Goal: Information Seeking & Learning: Find specific page/section

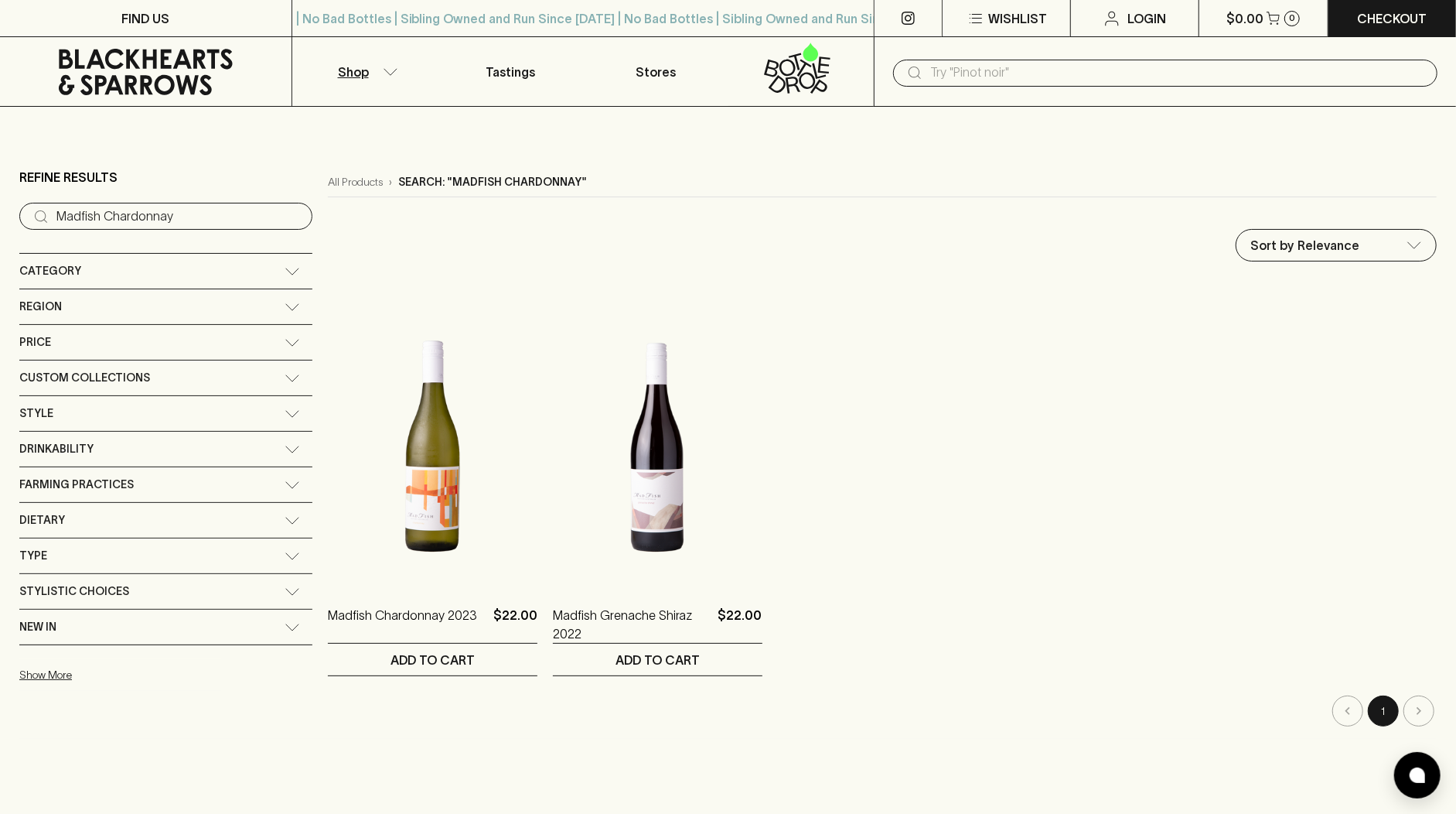
click at [85, 77] on icon at bounding box center [145, 72] width 174 height 46
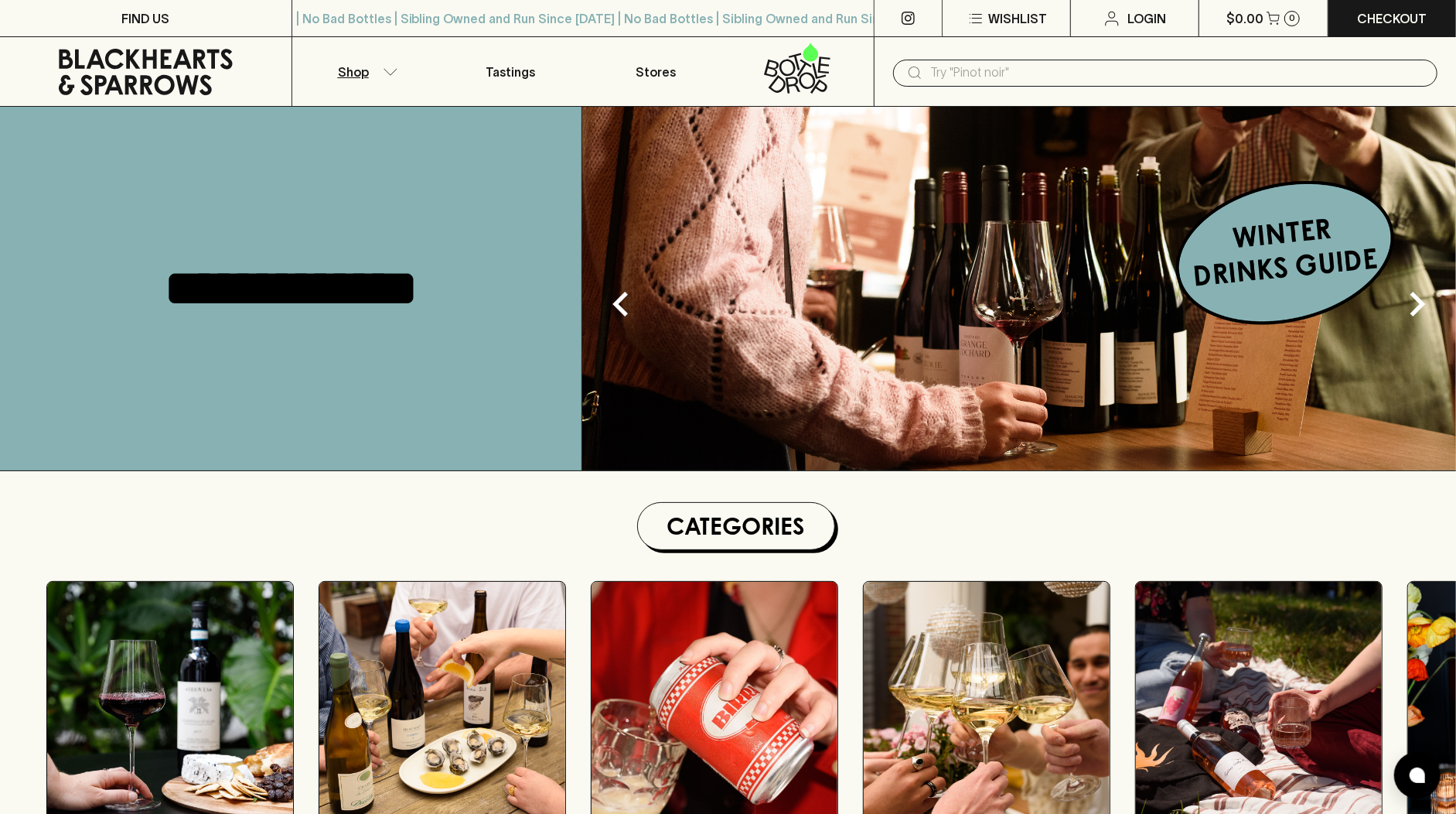
click at [376, 73] on button "Shop" at bounding box center [364, 72] width 145 height 69
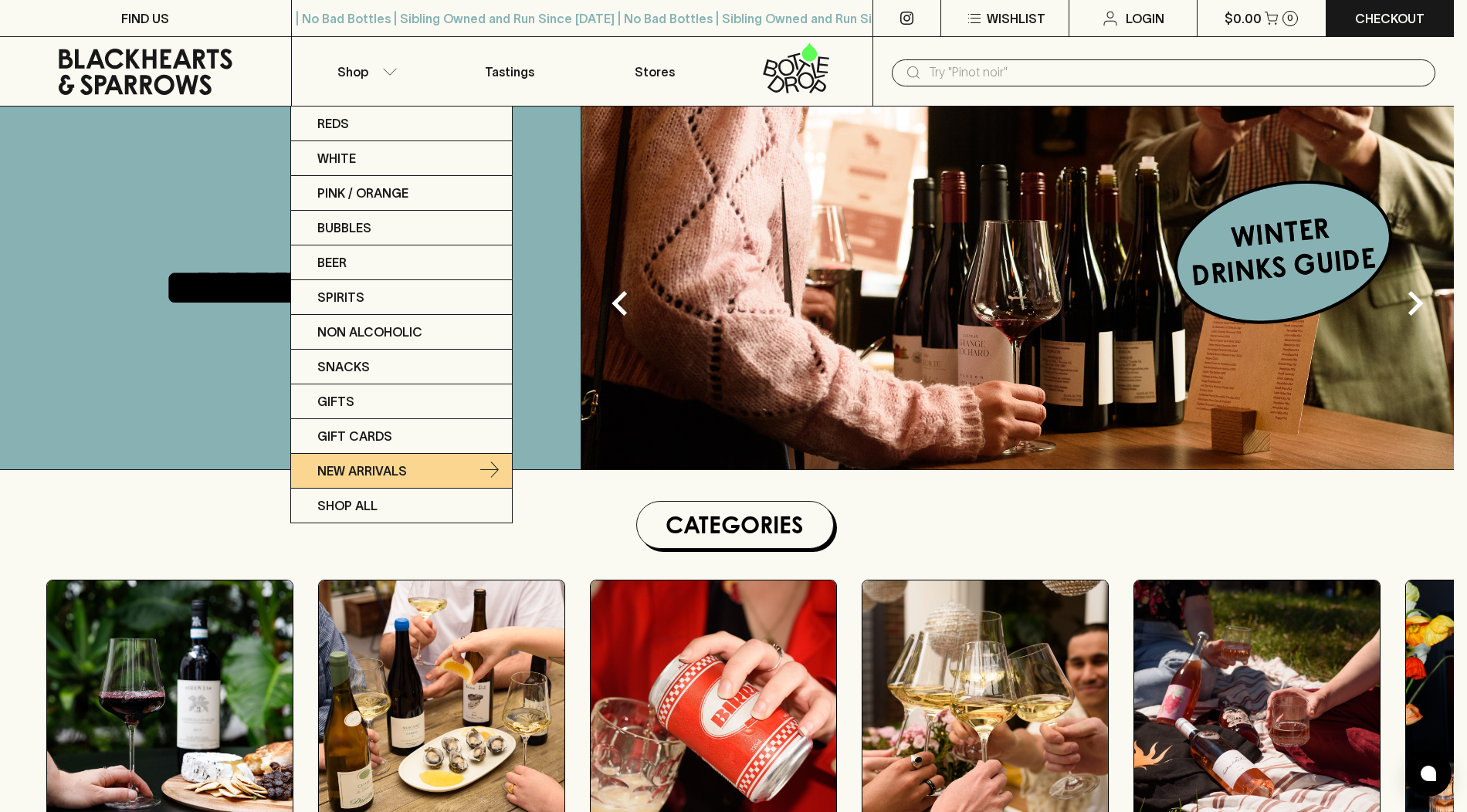
click at [420, 468] on link "New Arrivals" at bounding box center [401, 471] width 221 height 35
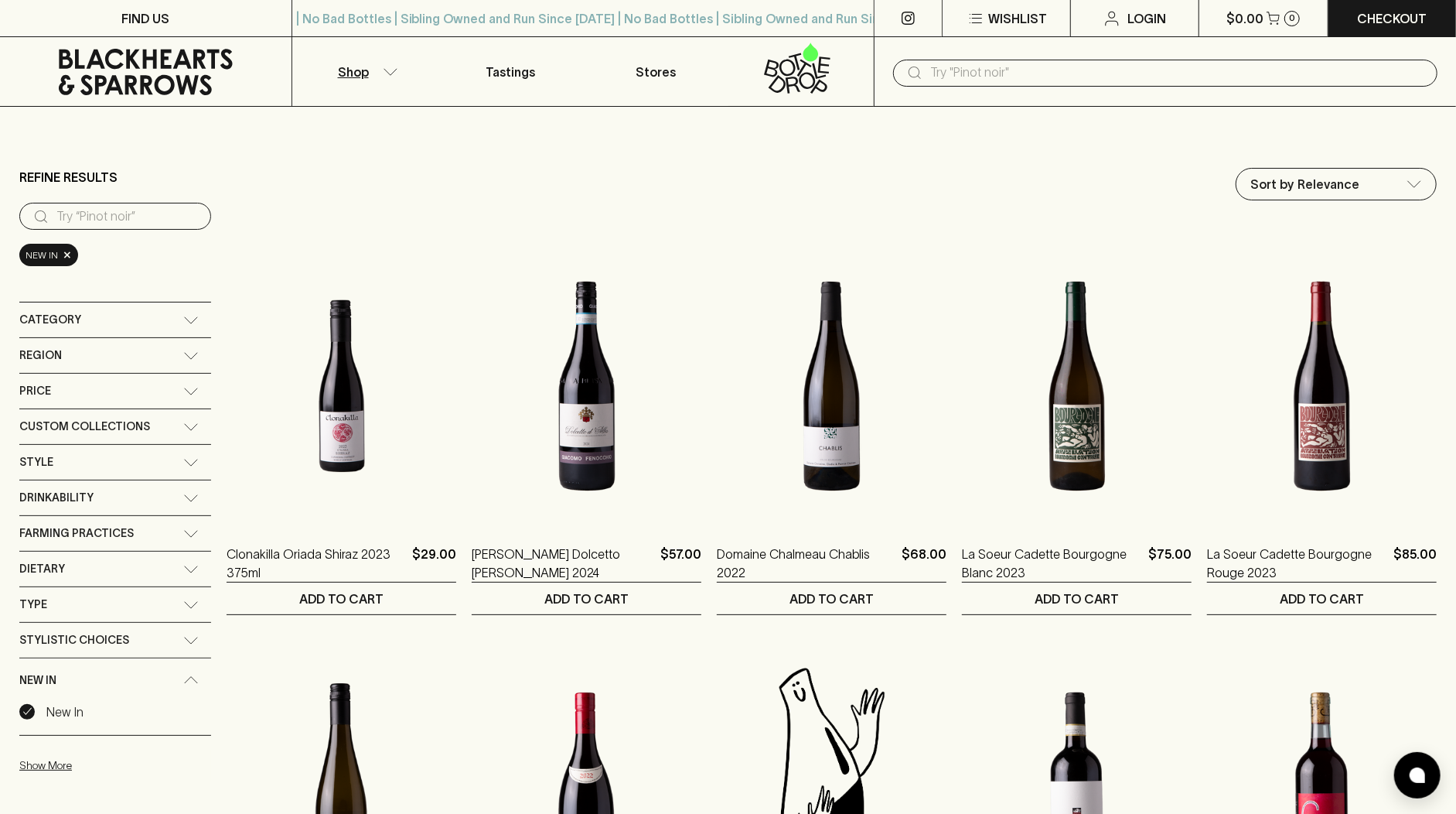
click at [150, 93] on icon at bounding box center [145, 72] width 174 height 46
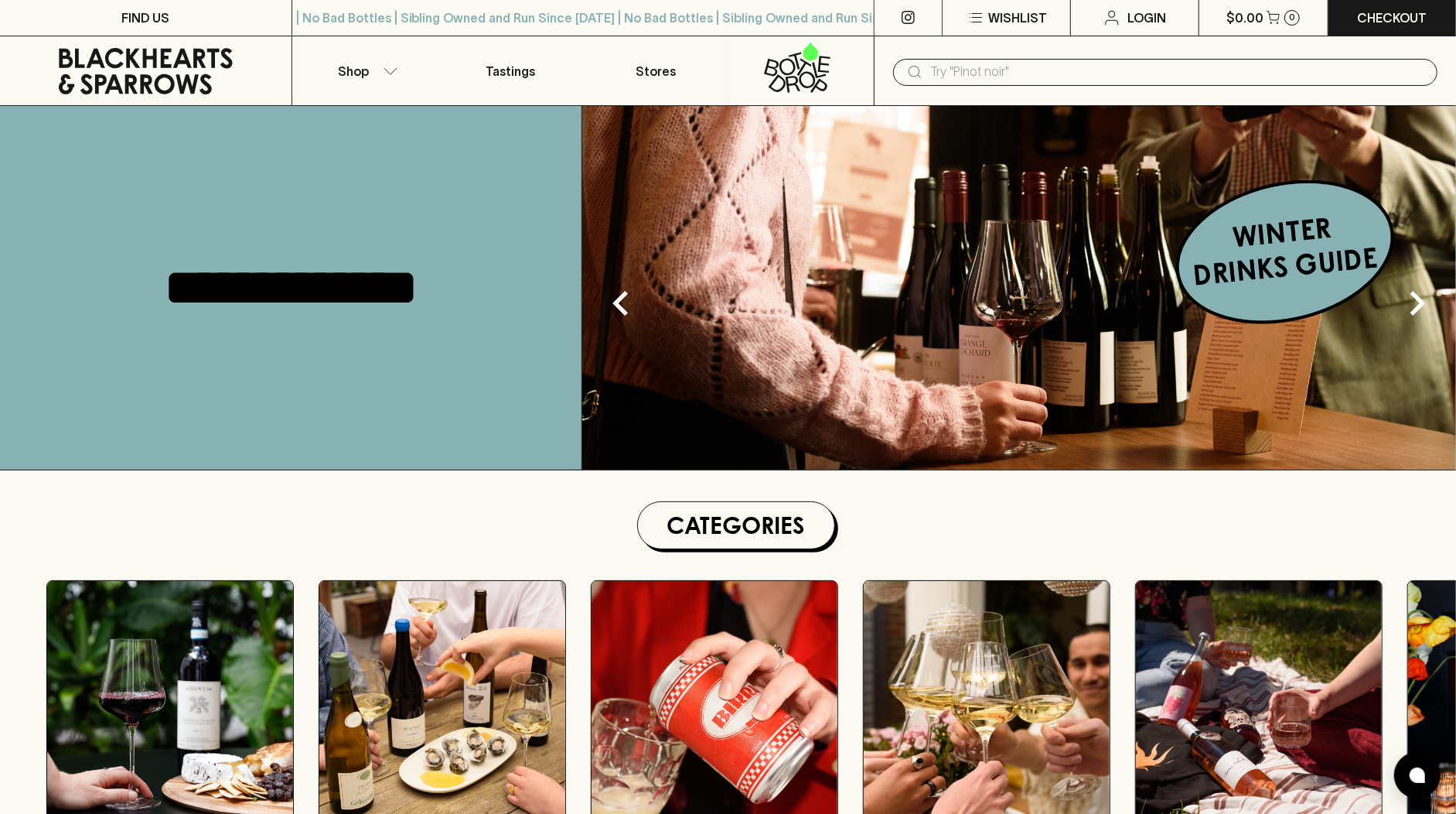
scroll to position [11, 0]
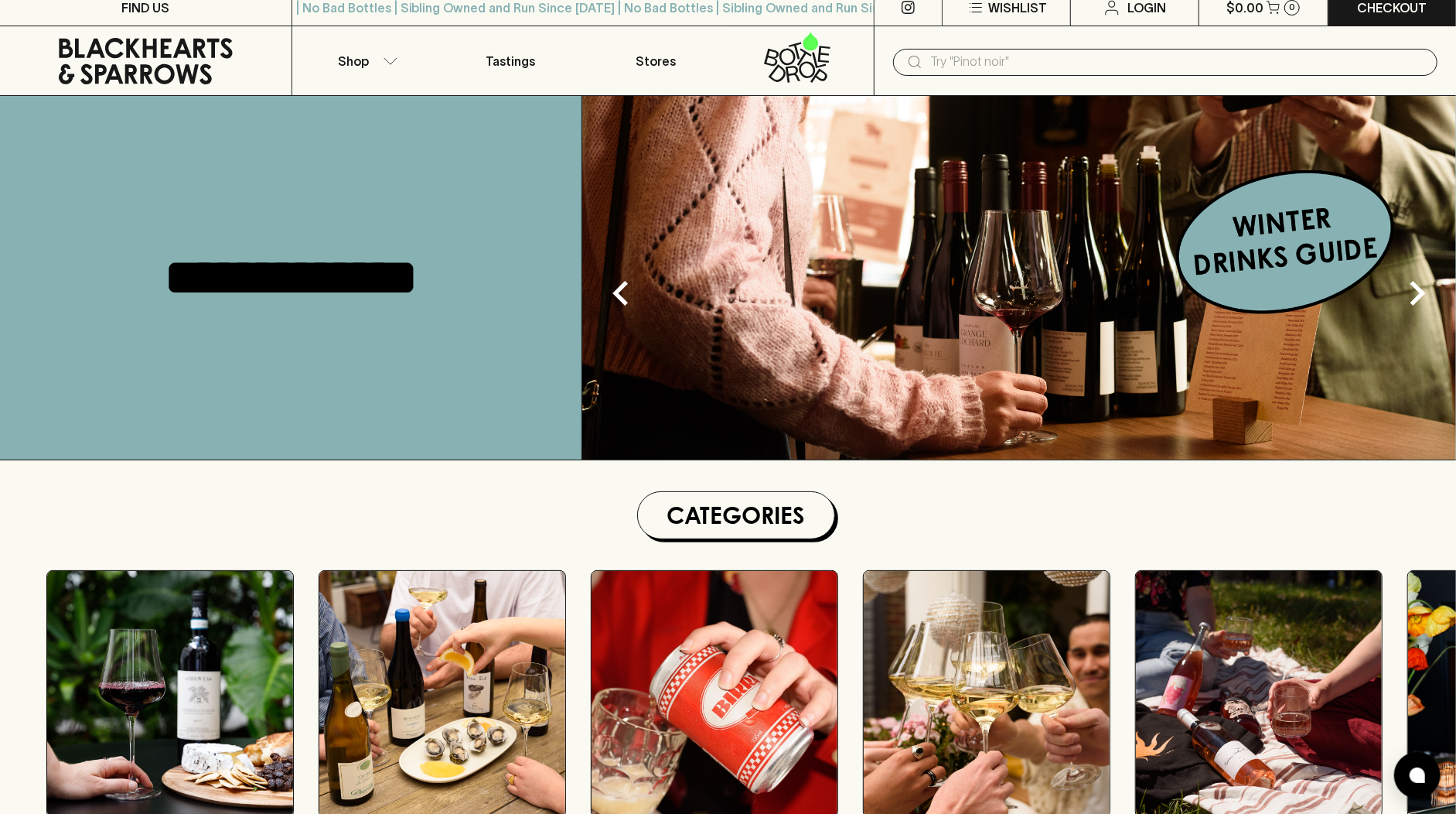
click at [742, 528] on h1 "Categories" at bounding box center [736, 515] width 184 height 34
click at [743, 524] on h1 "Categories" at bounding box center [736, 515] width 184 height 34
click at [1257, 287] on img at bounding box center [1018, 278] width 874 height 364
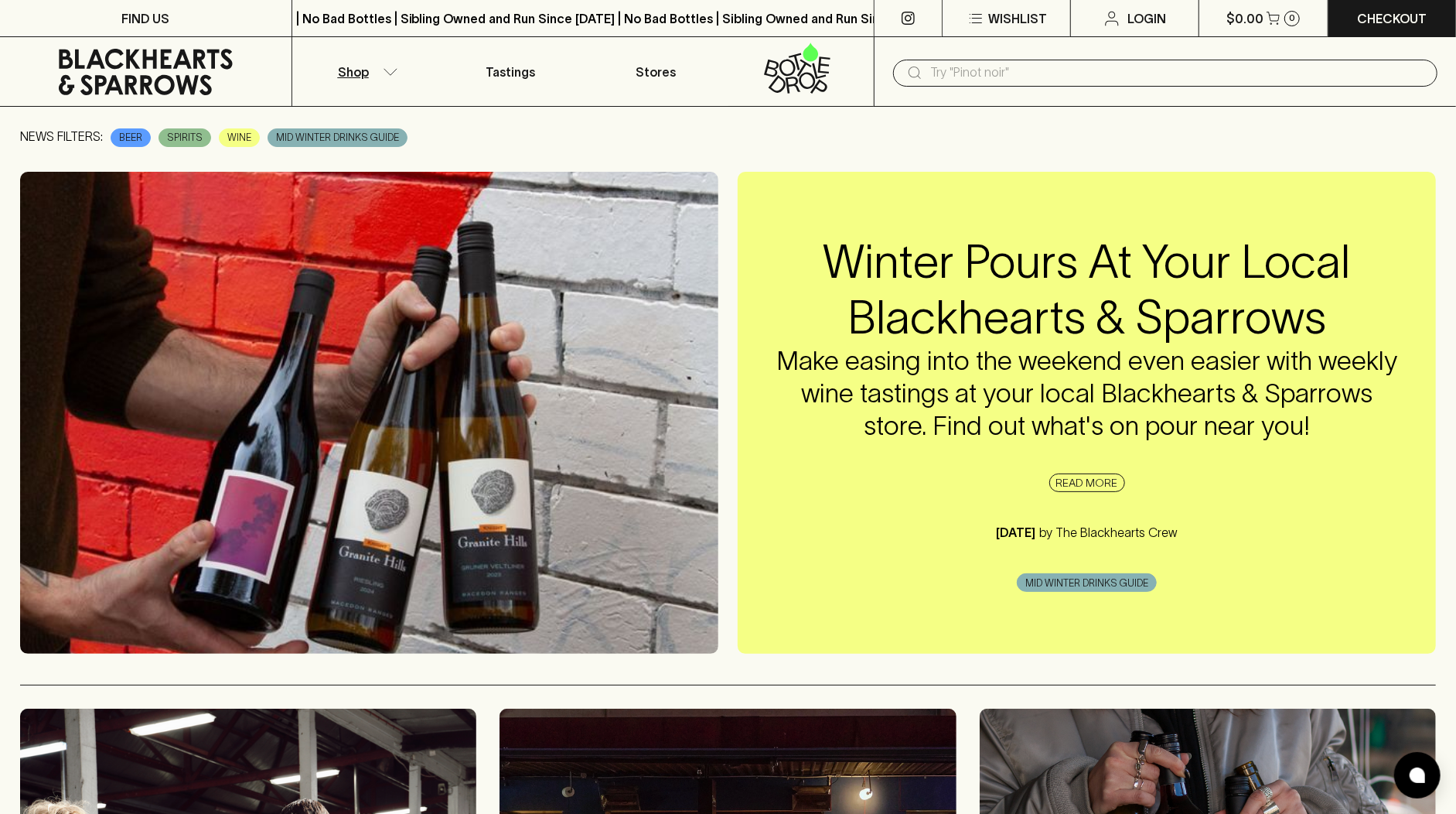
click at [386, 74] on icon "button" at bounding box center [390, 72] width 15 height 8
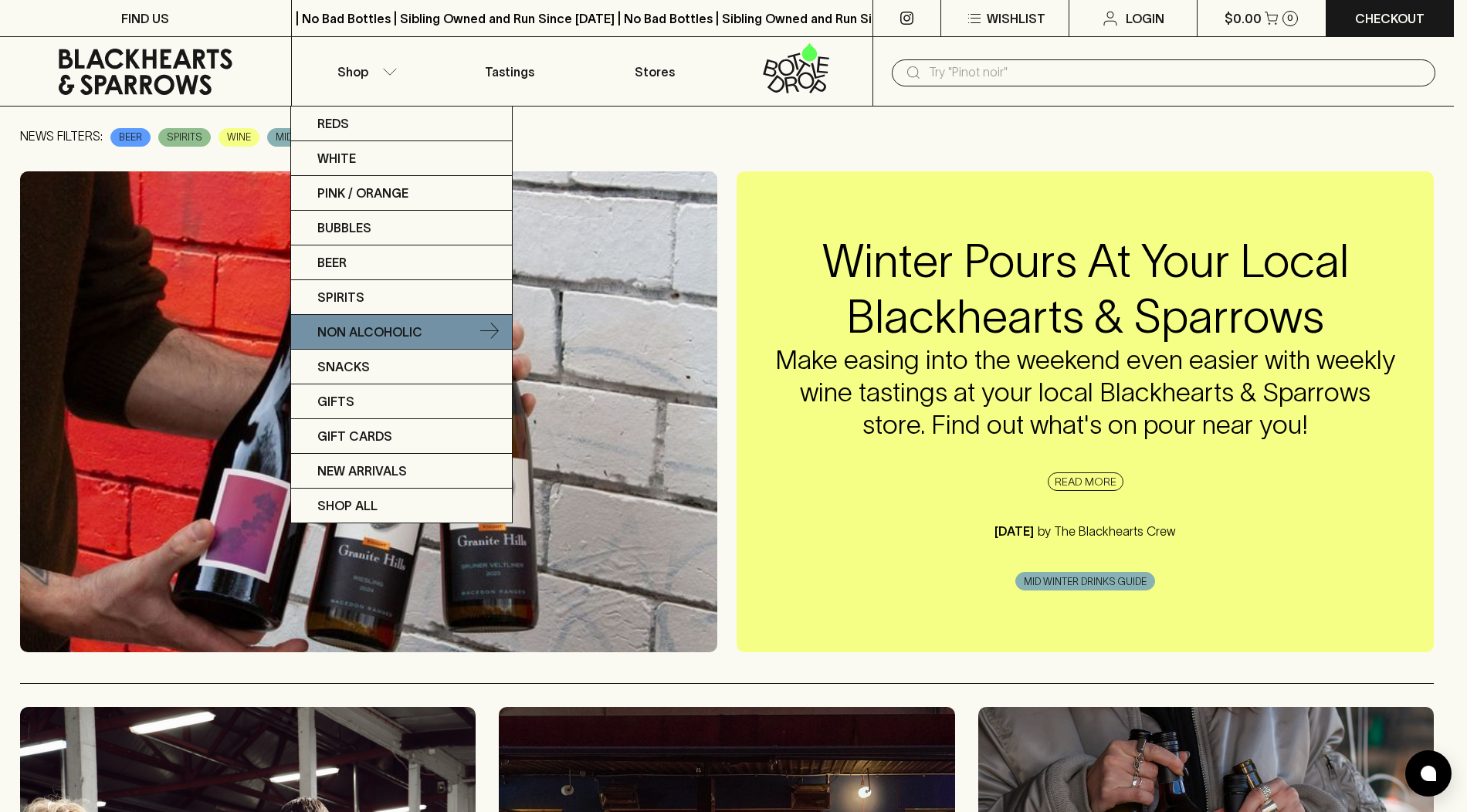
click at [368, 324] on p "Non Alcoholic" at bounding box center [369, 331] width 105 height 18
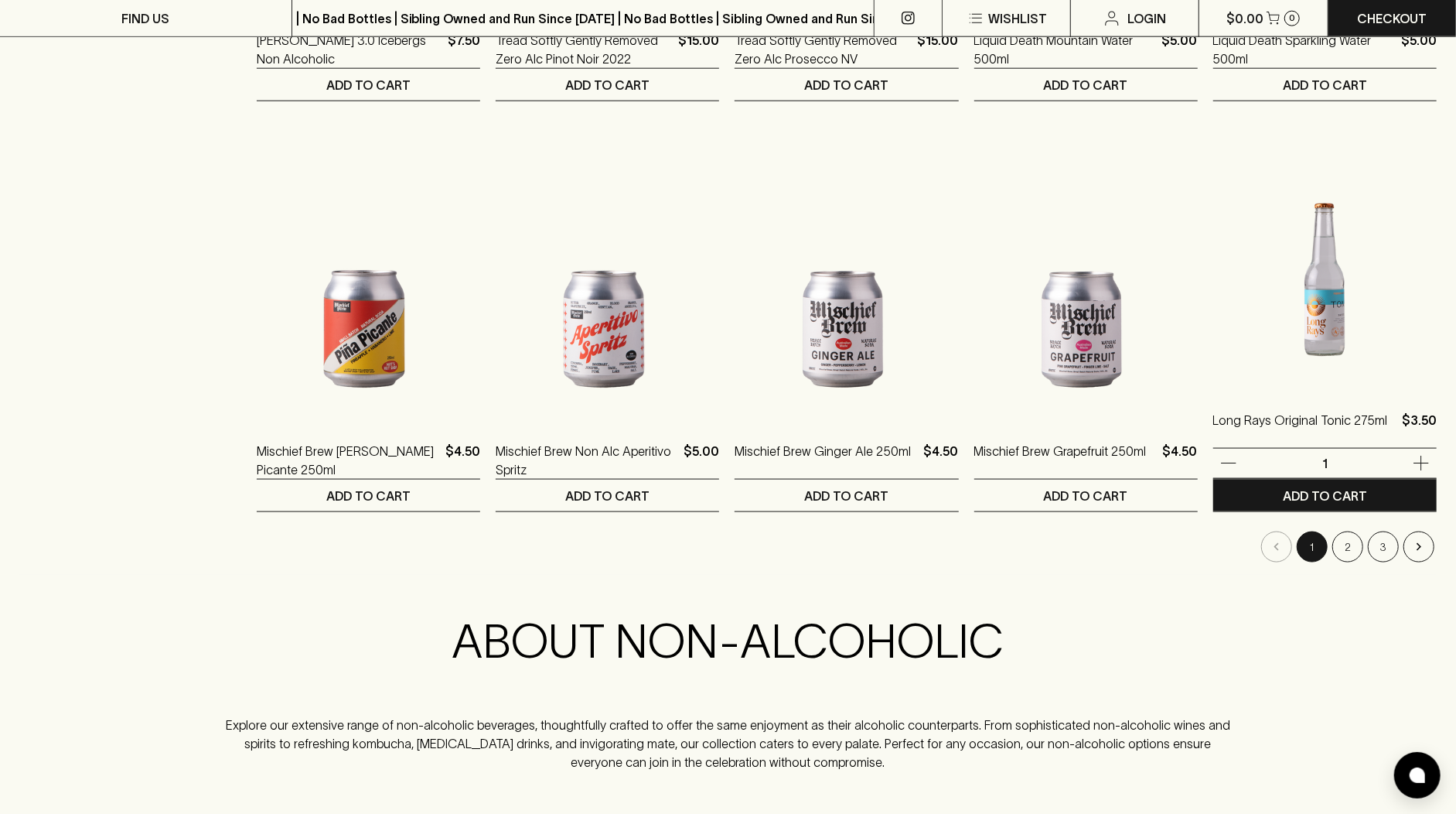
scroll to position [1408, 0]
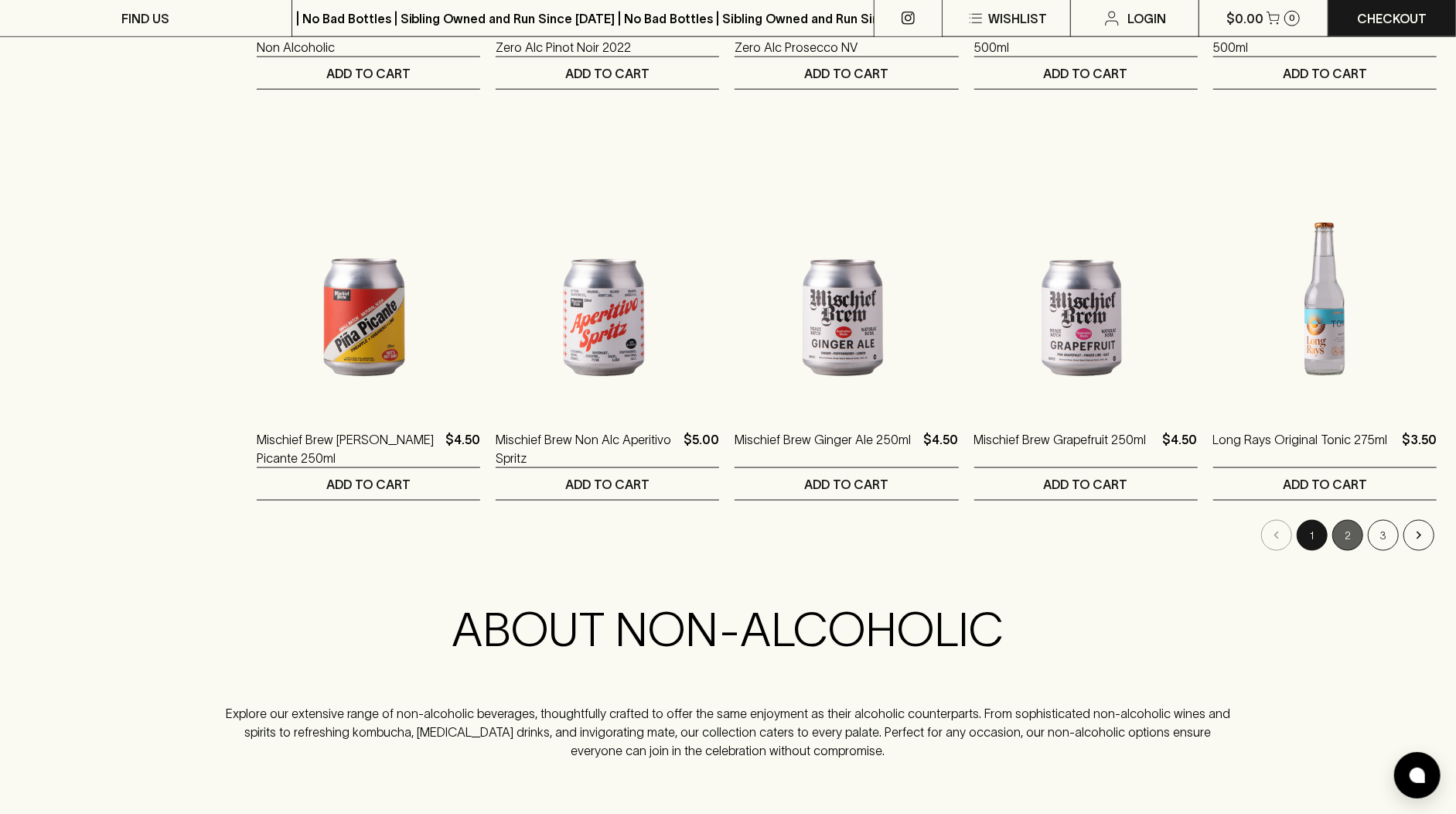
click at [1350, 534] on button "2" at bounding box center [1347, 535] width 31 height 31
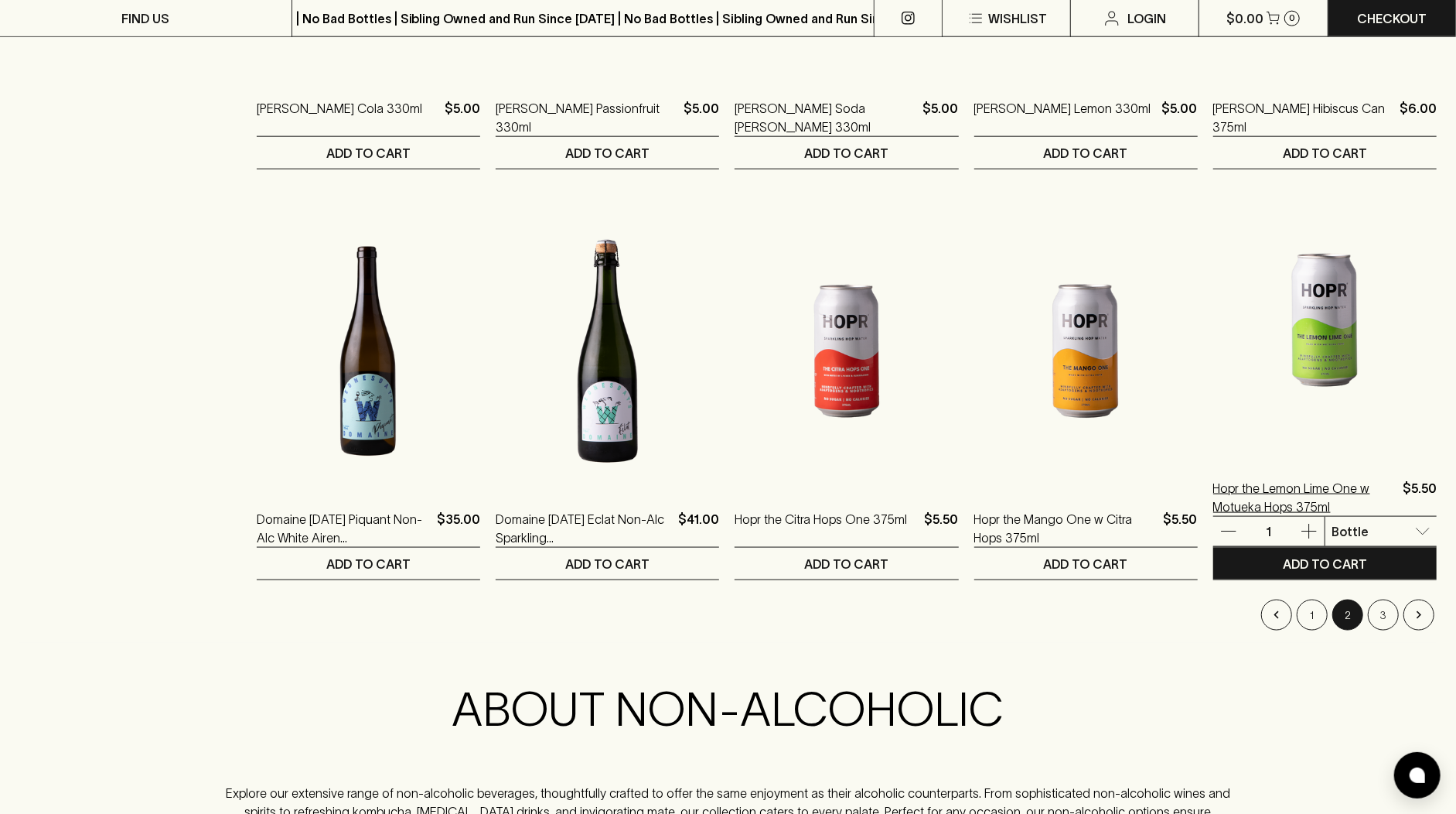
scroll to position [1340, 0]
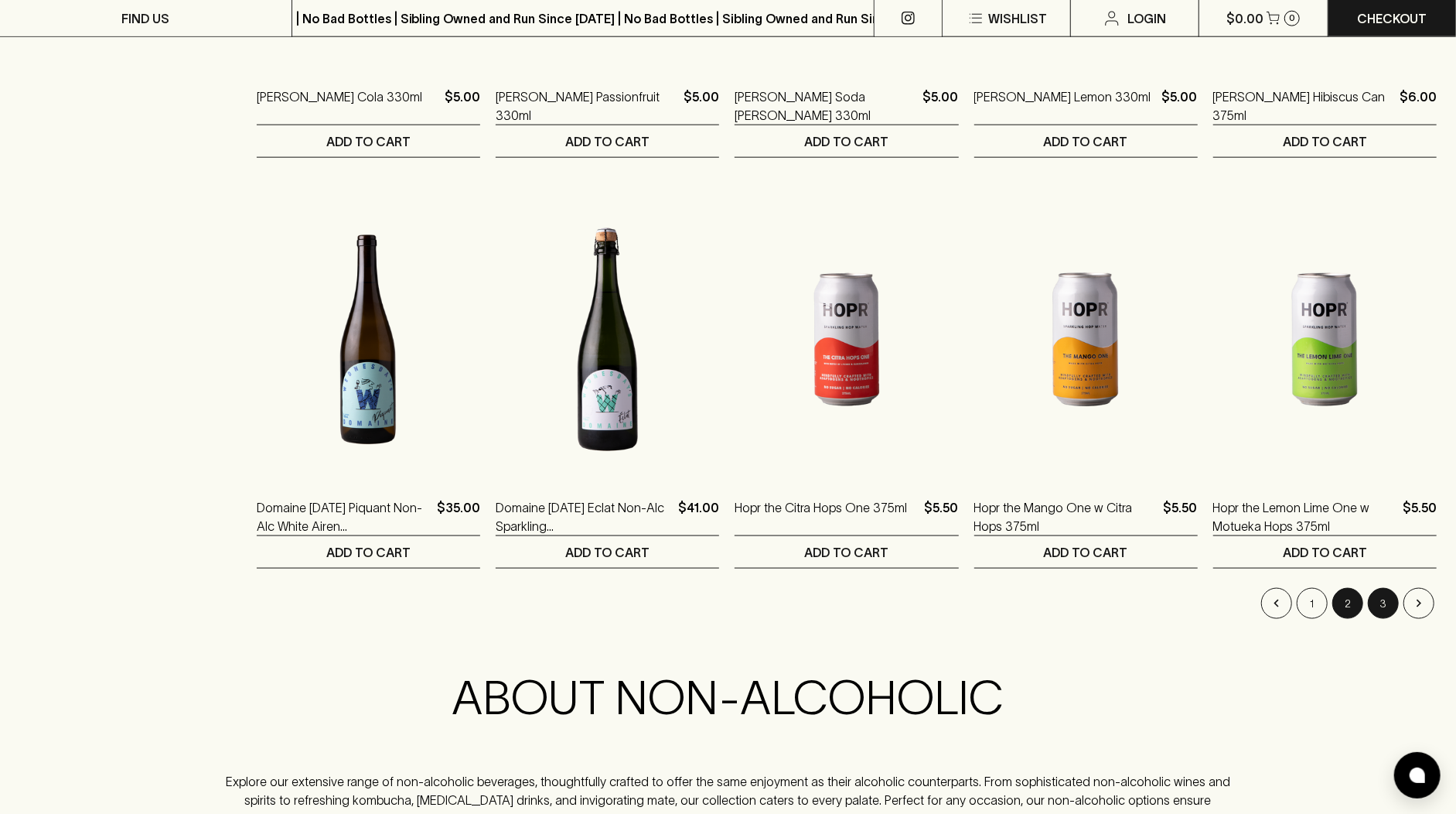
click at [1376, 602] on button "3" at bounding box center [1383, 603] width 31 height 31
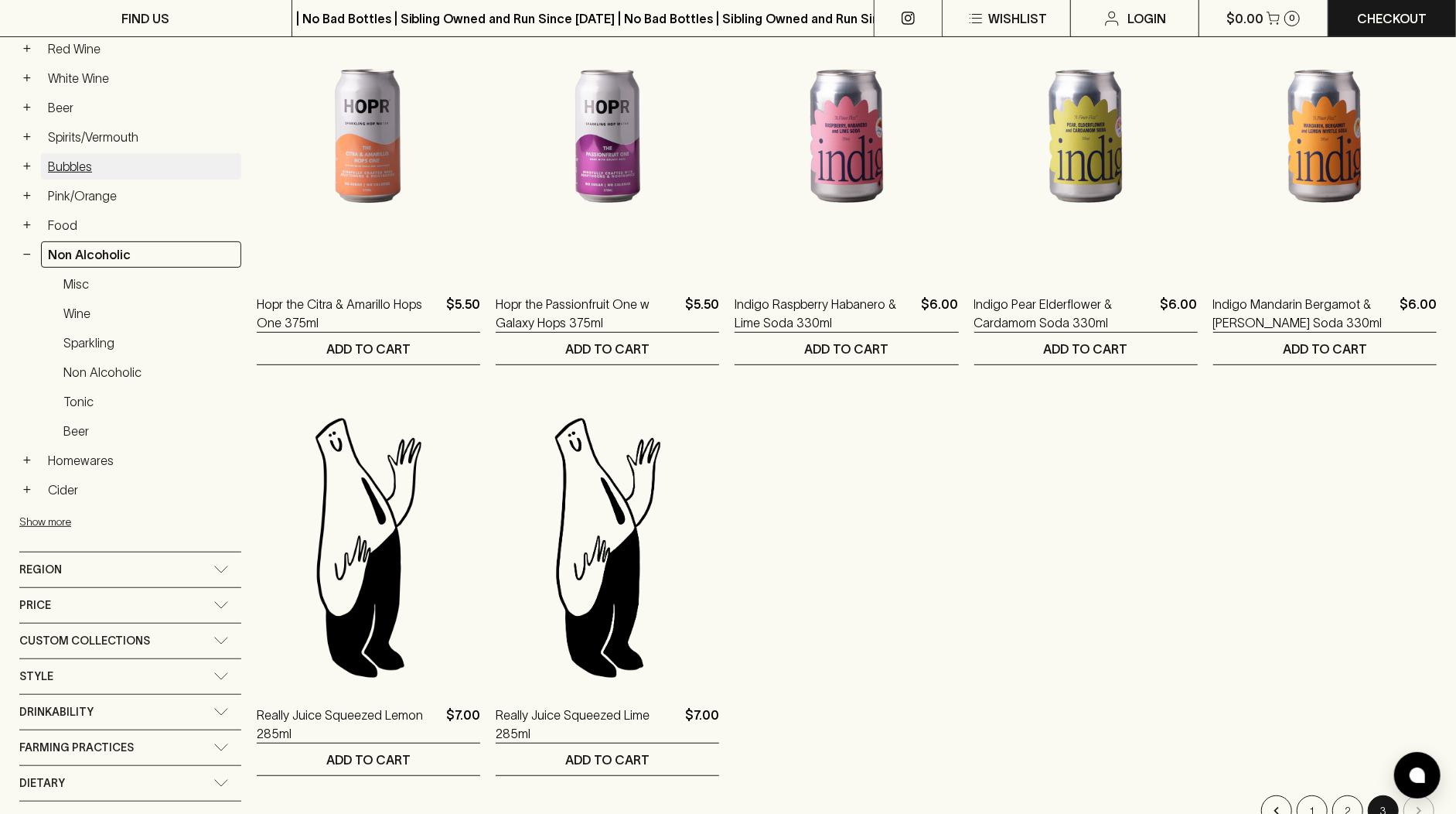
scroll to position [202, 0]
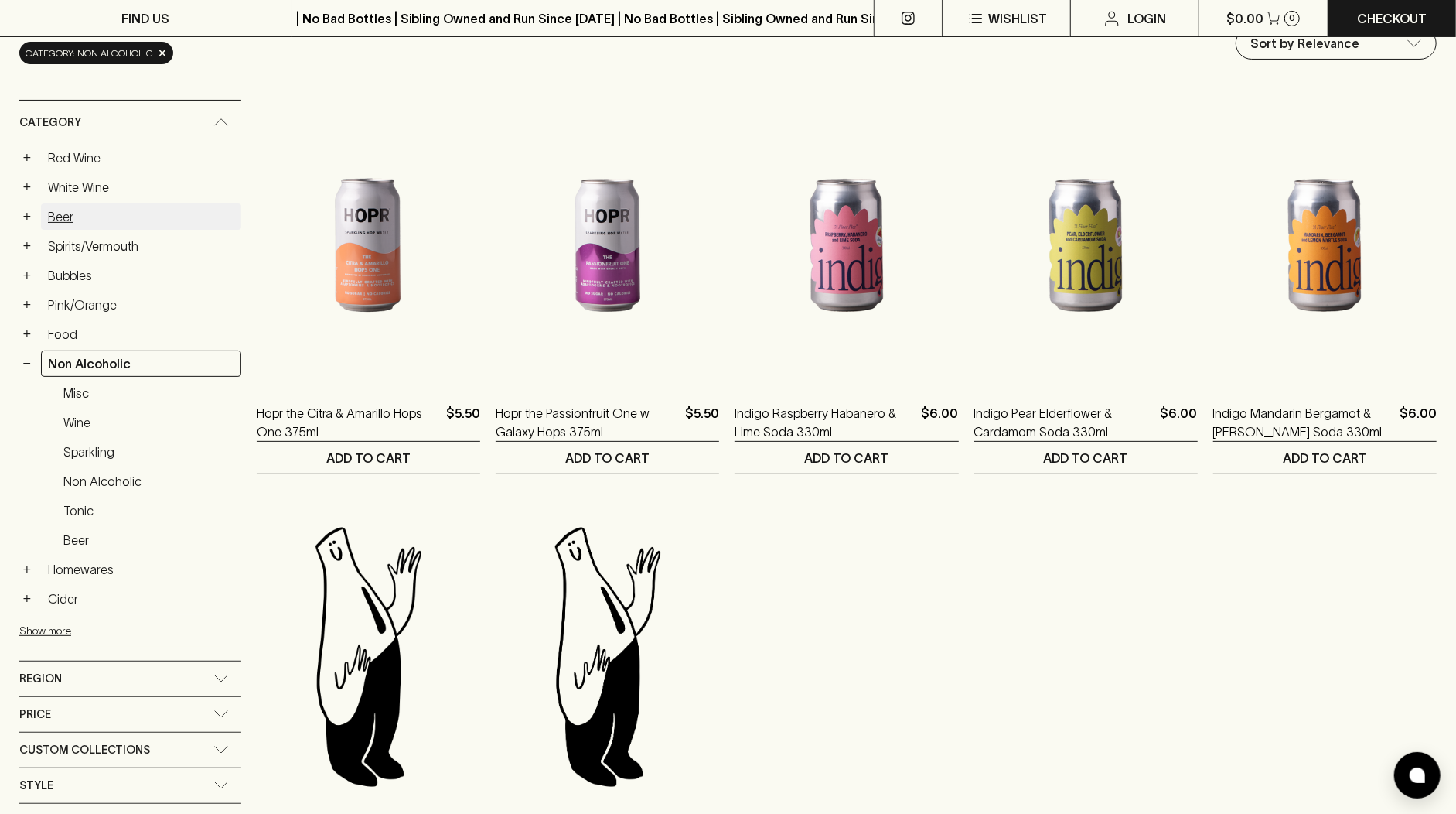
click at [74, 219] on link "Beer" at bounding box center [141, 216] width 200 height 26
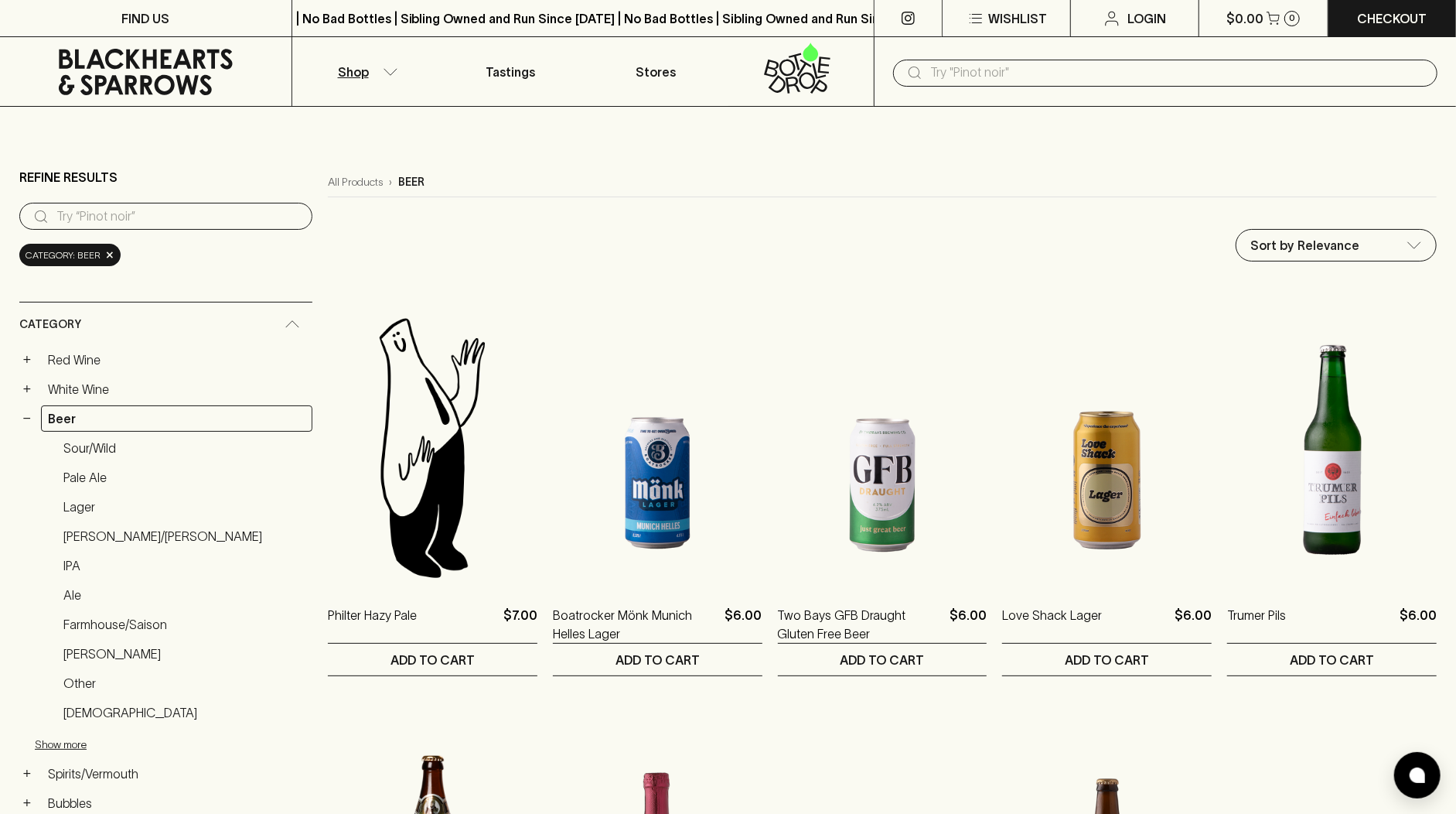
click at [1002, 89] on div "​" at bounding box center [1165, 72] width 582 height 69
click at [1001, 81] on input "text" at bounding box center [1177, 73] width 495 height 25
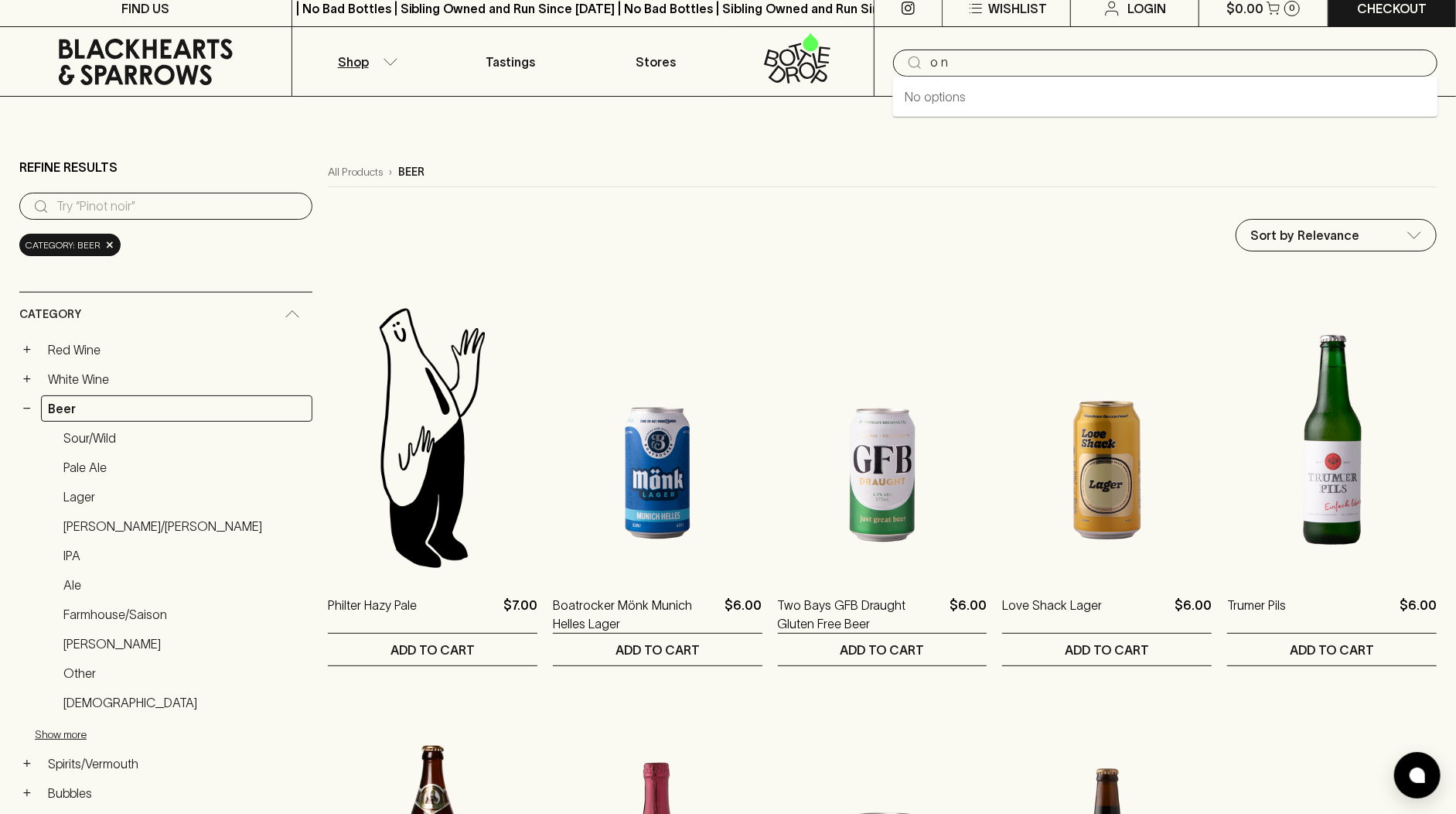
type input "one"
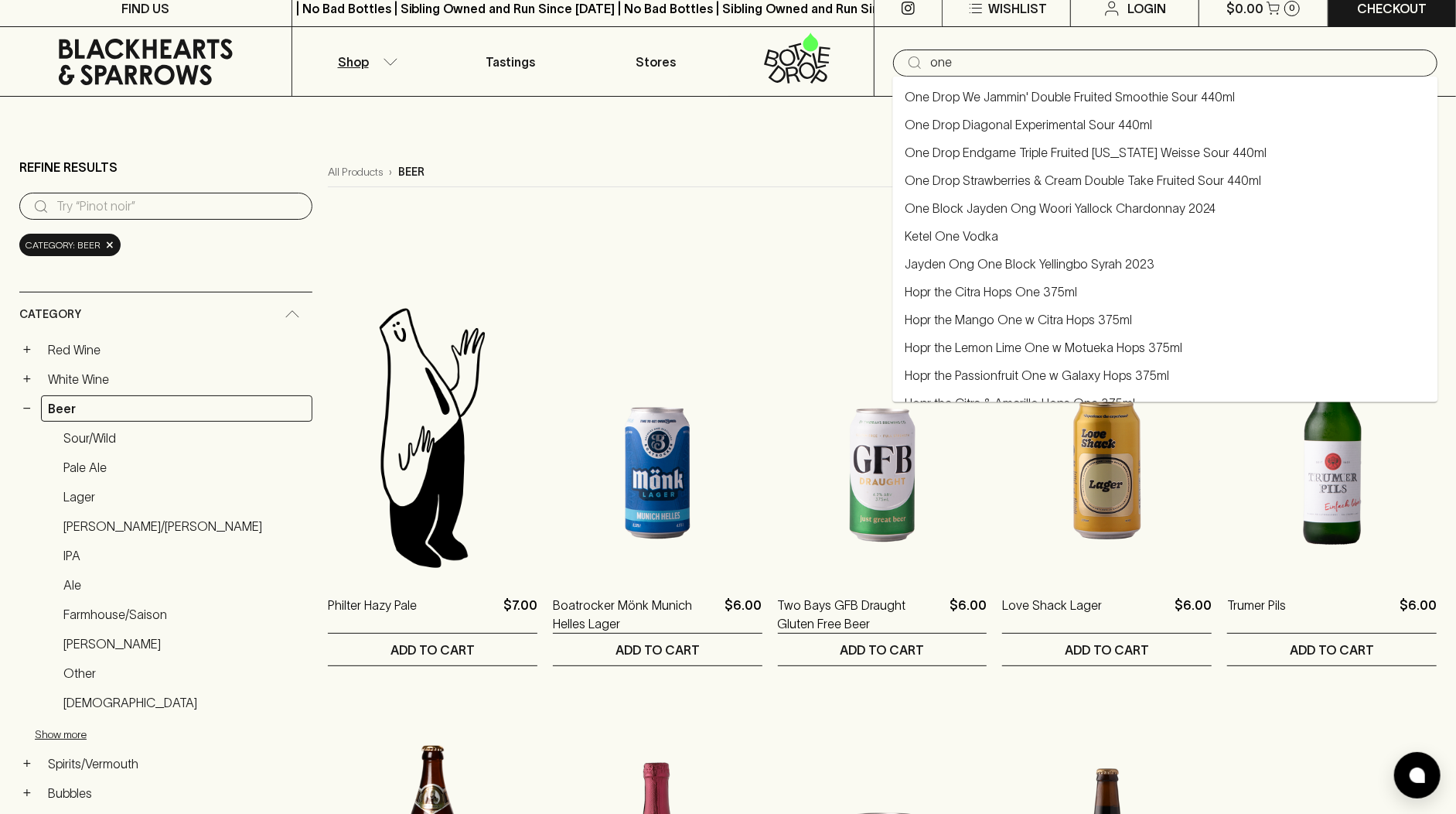
type input "one"
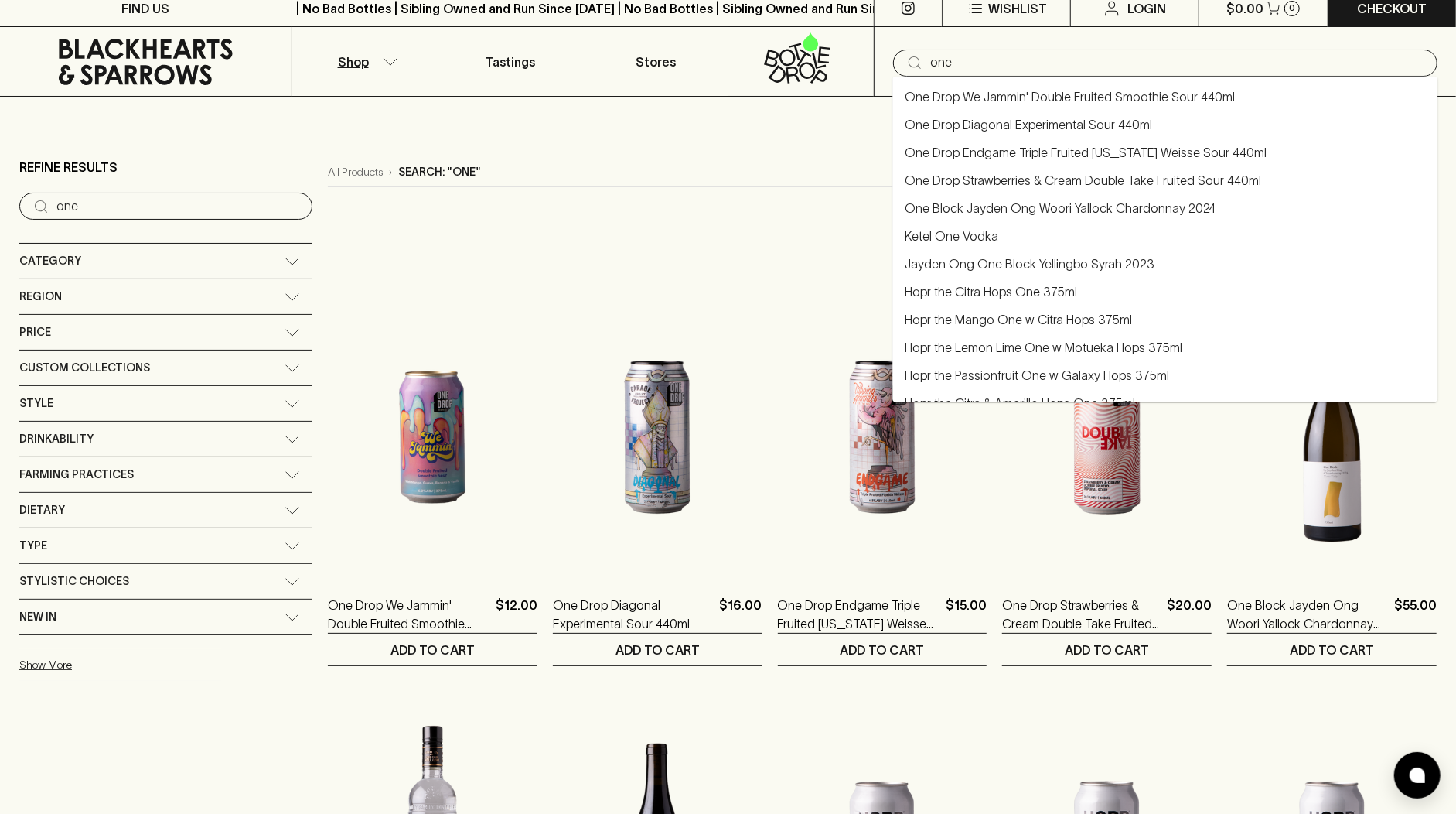
type input "one"
click at [789, 173] on div "All Products › Search: "one"" at bounding box center [882, 172] width 1109 height 30
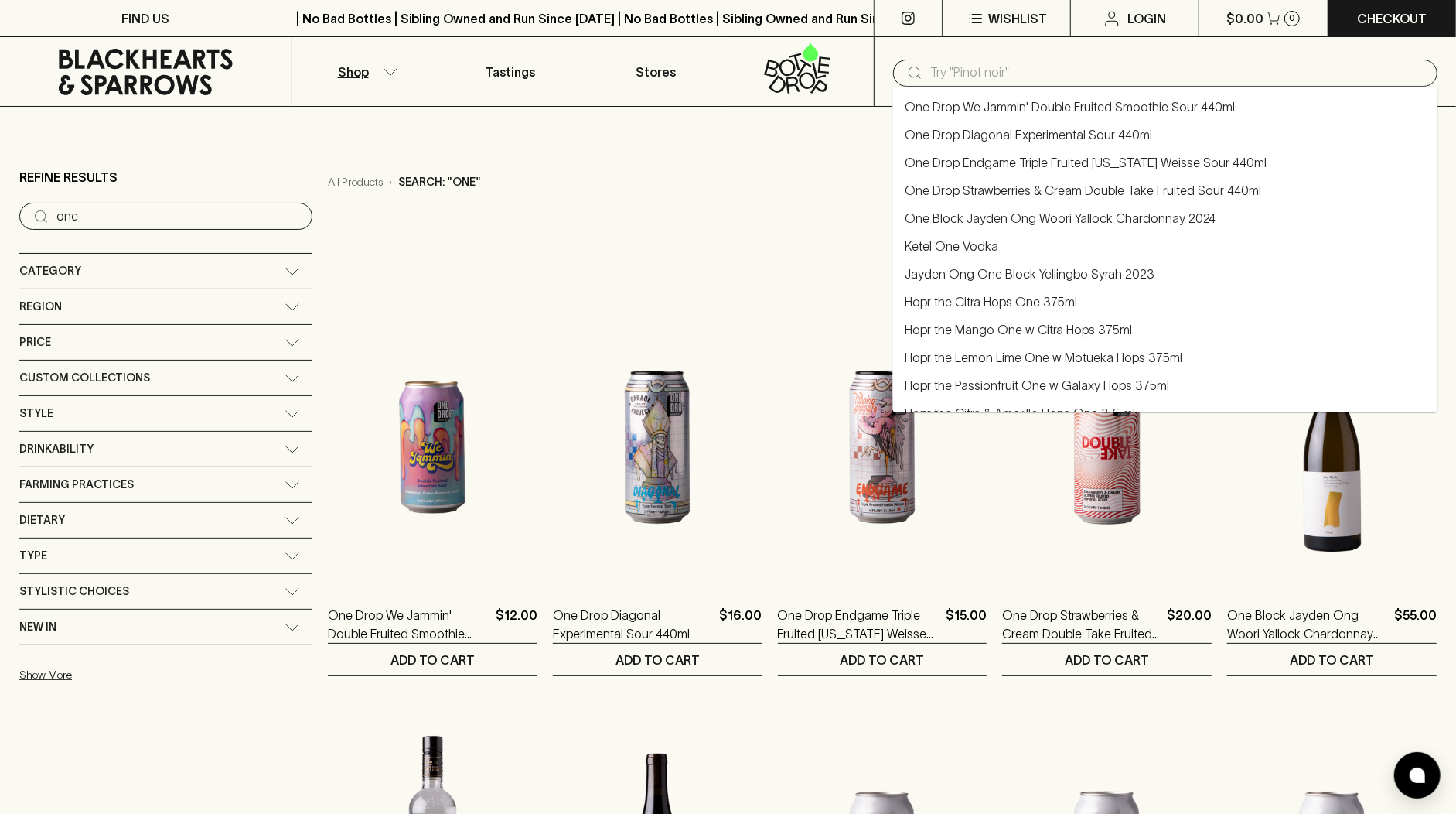
click at [1062, 84] on input "text" at bounding box center [1177, 73] width 495 height 25
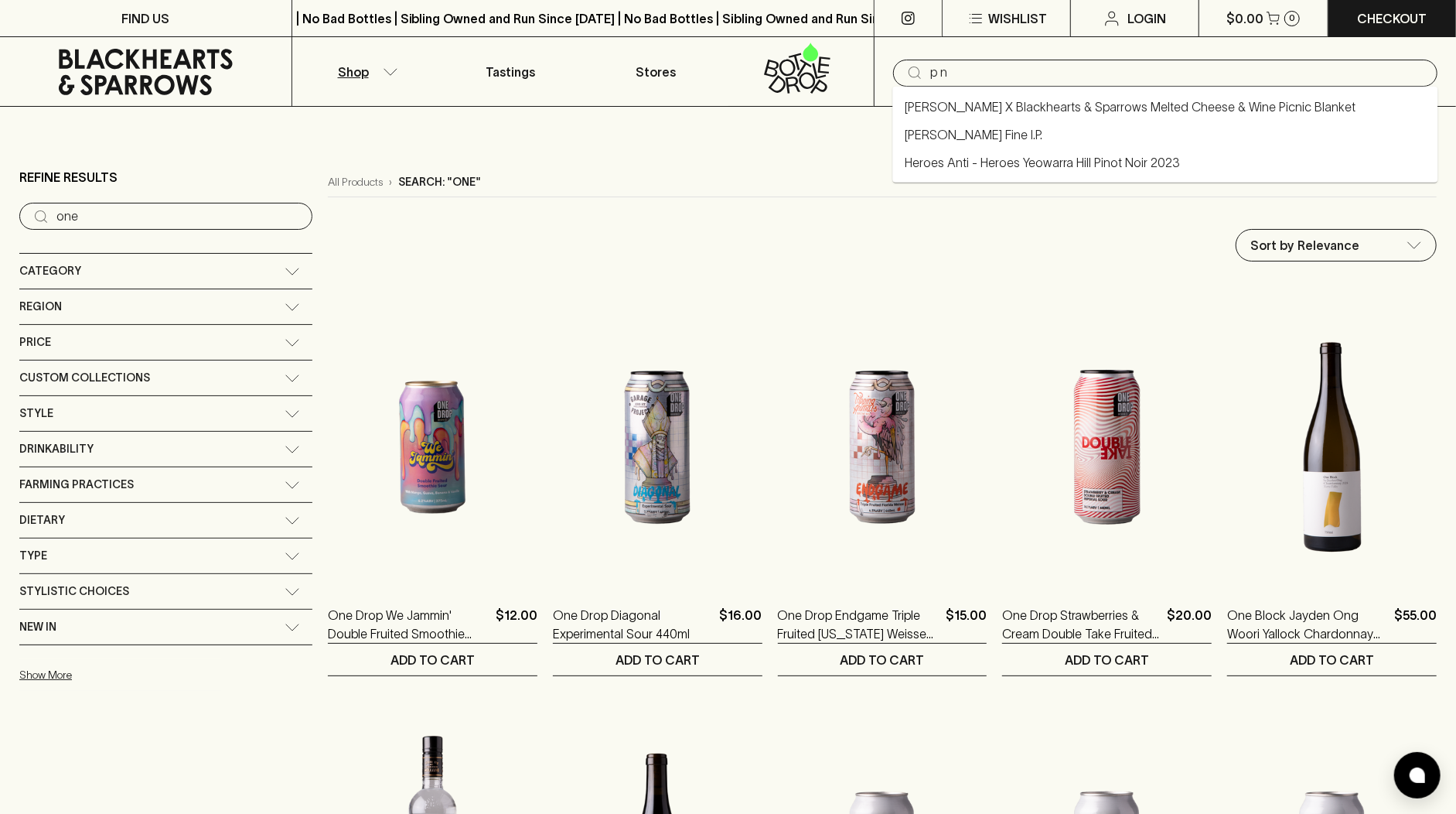
type input "p"
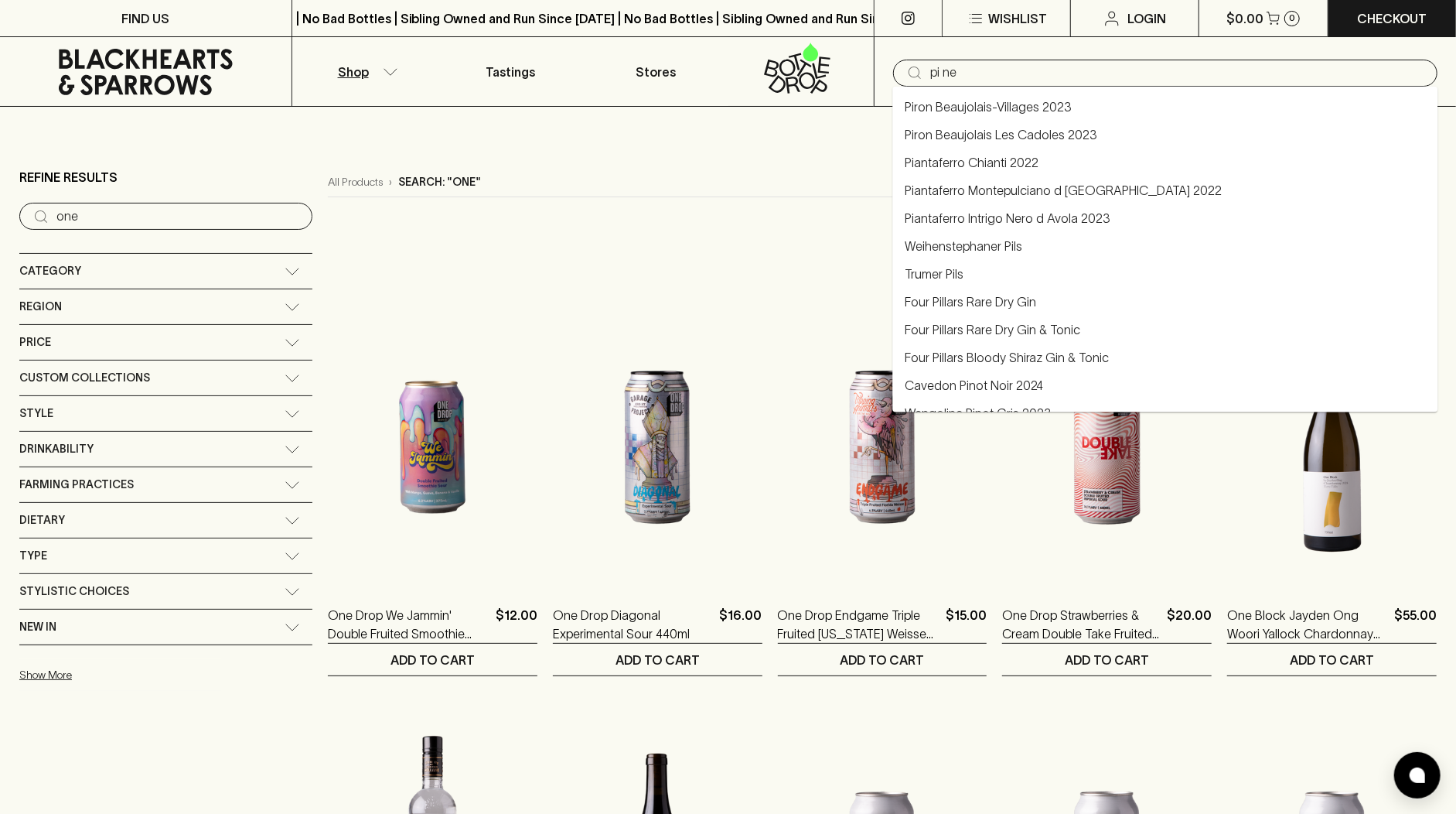
type input "pine"
type input "pi ne"
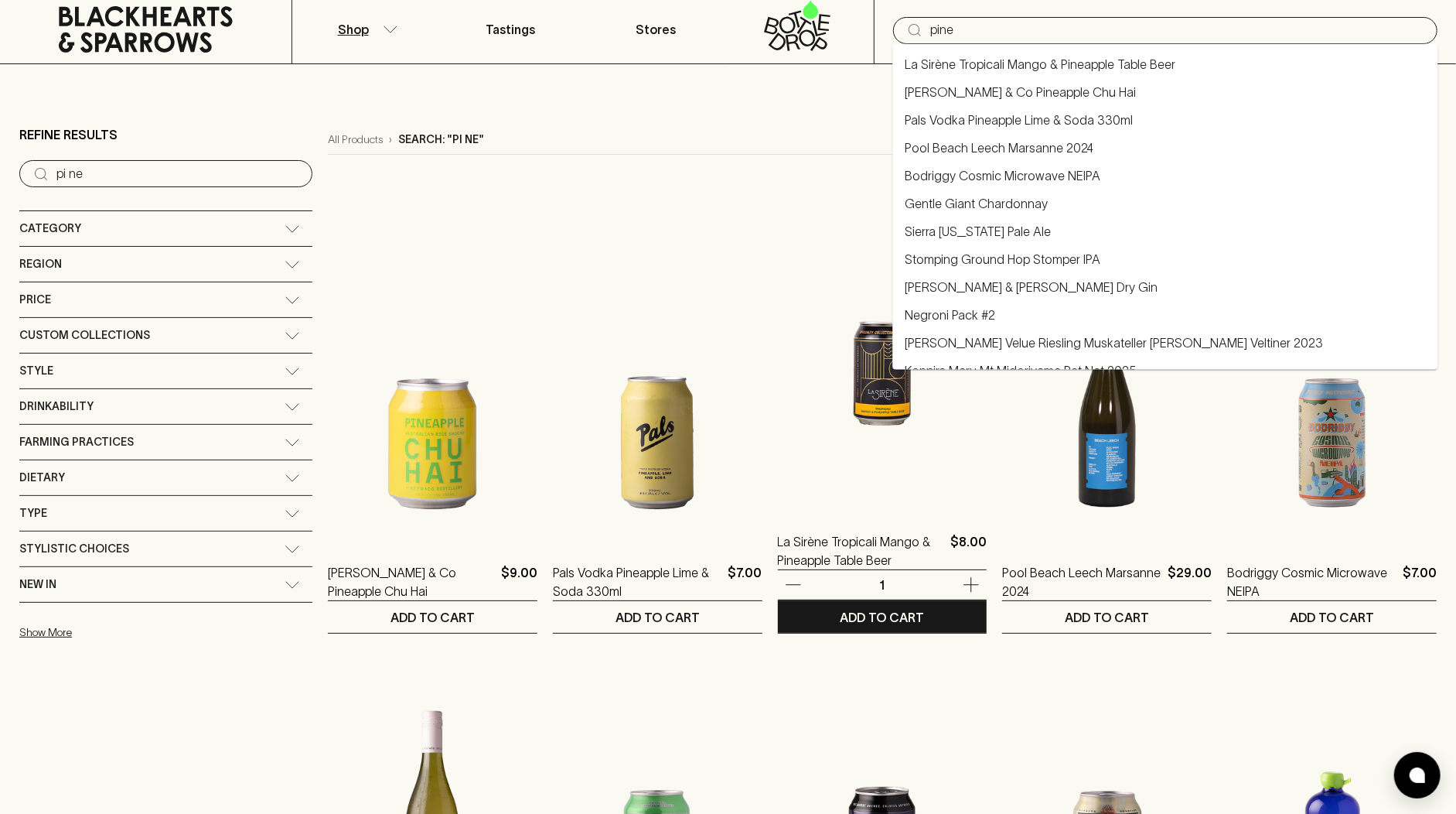
scroll to position [40, 0]
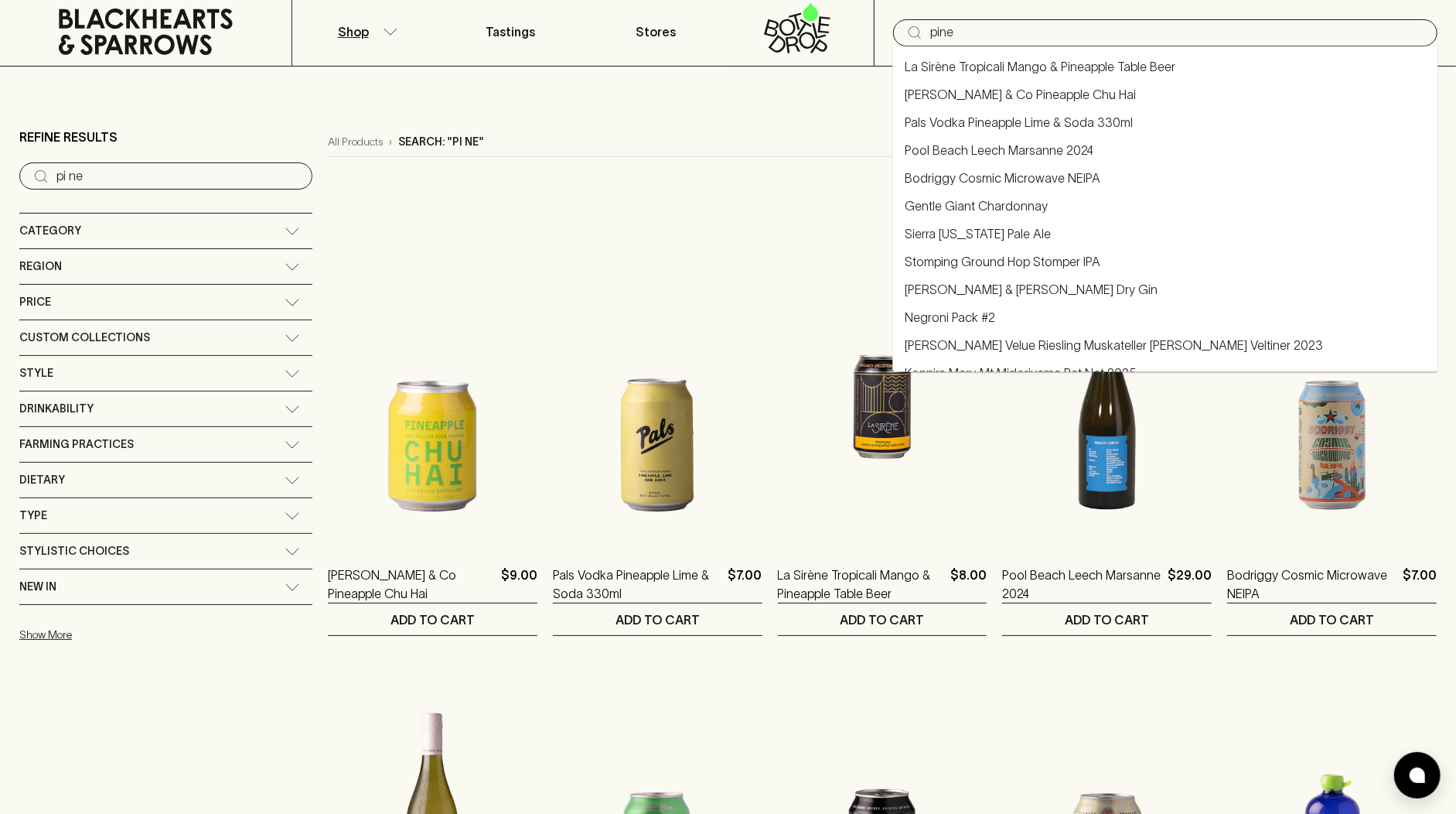
type input "pine"
click at [182, 218] on div "Category" at bounding box center [165, 231] width 293 height 35
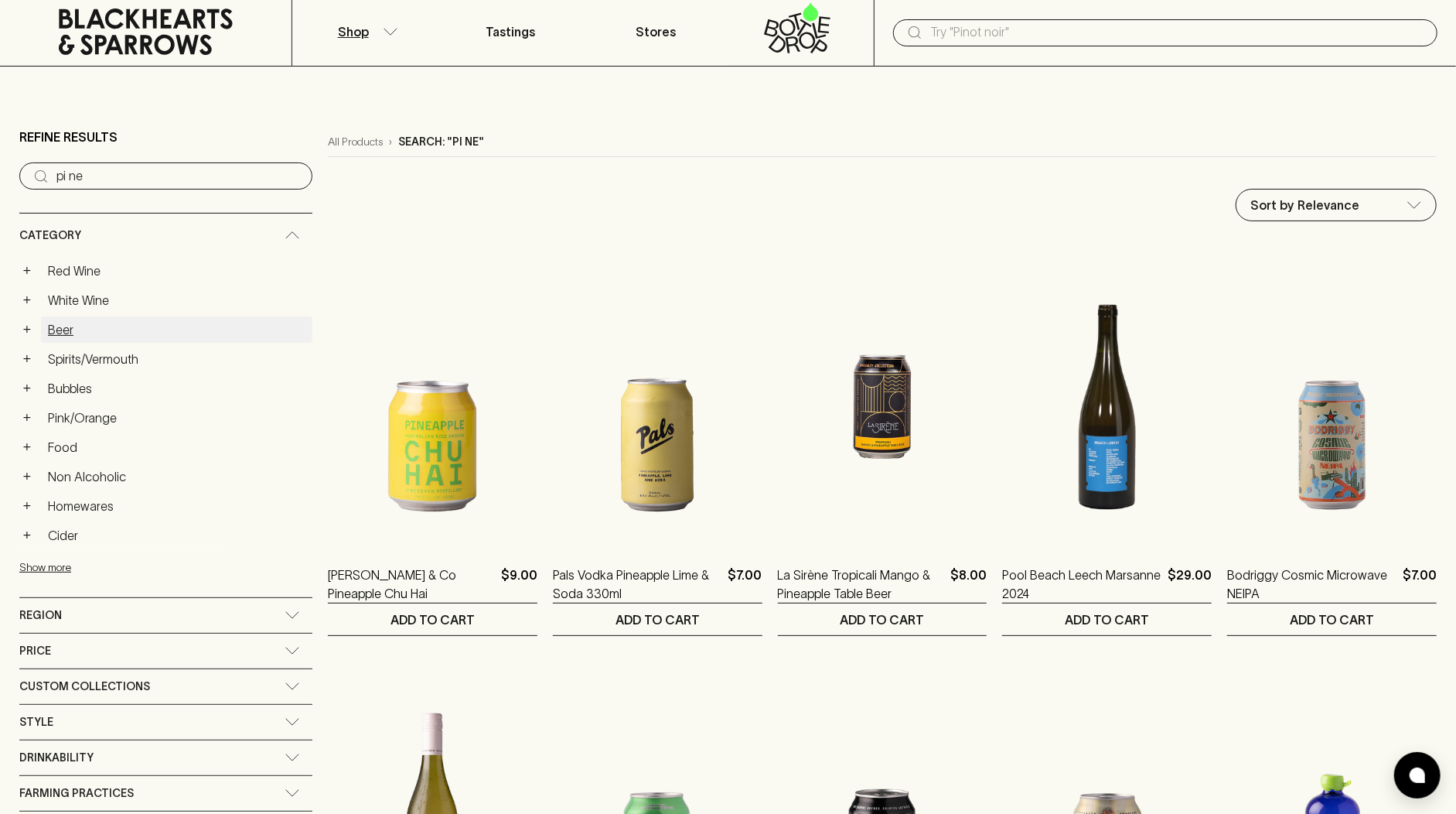
click at [156, 329] on link "Beer" at bounding box center [177, 329] width 271 height 26
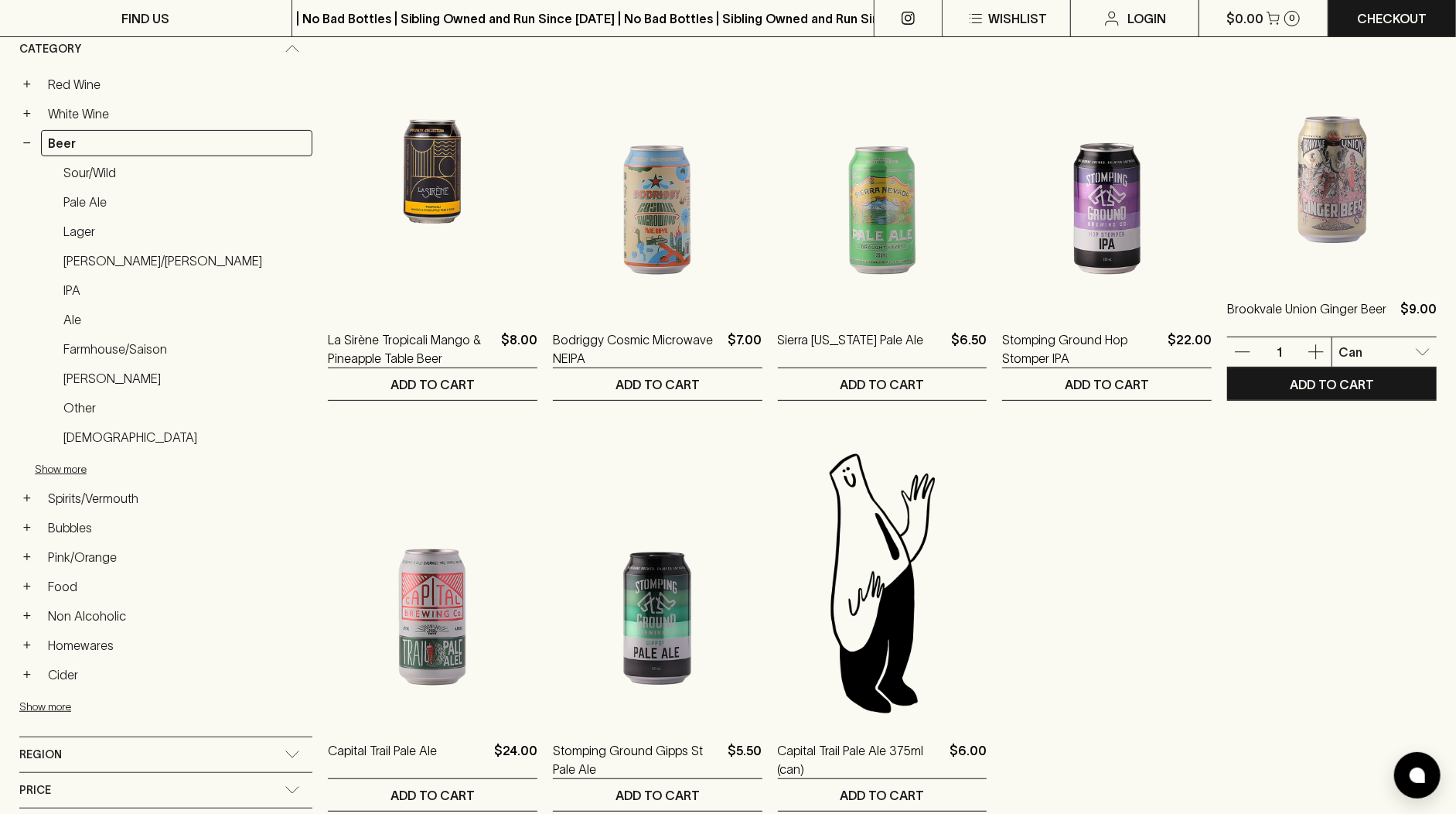
scroll to position [281, 0]
